Goal: Find contact information: Find contact information

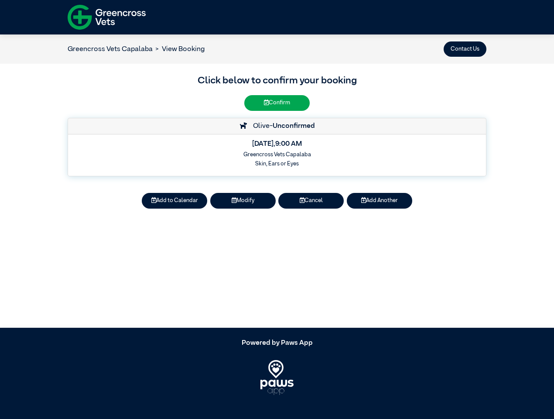
click at [465, 49] on button "Contact Us" at bounding box center [465, 48] width 43 height 15
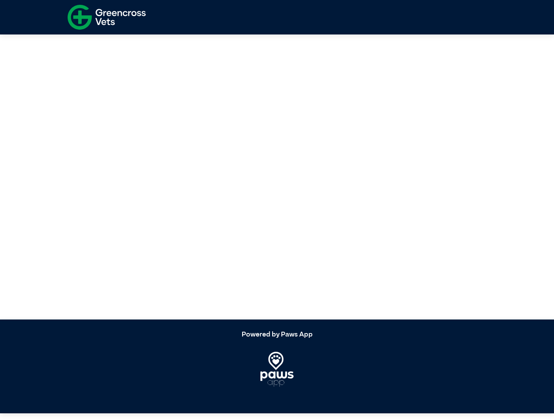
click at [243, 201] on article at bounding box center [277, 172] width 554 height 293
click at [311, 201] on article at bounding box center [277, 172] width 554 height 293
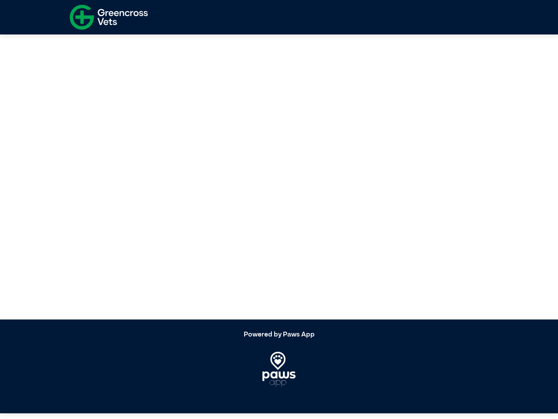
click at [380, 201] on article at bounding box center [279, 172] width 558 height 293
